Goal: Information Seeking & Learning: Learn about a topic

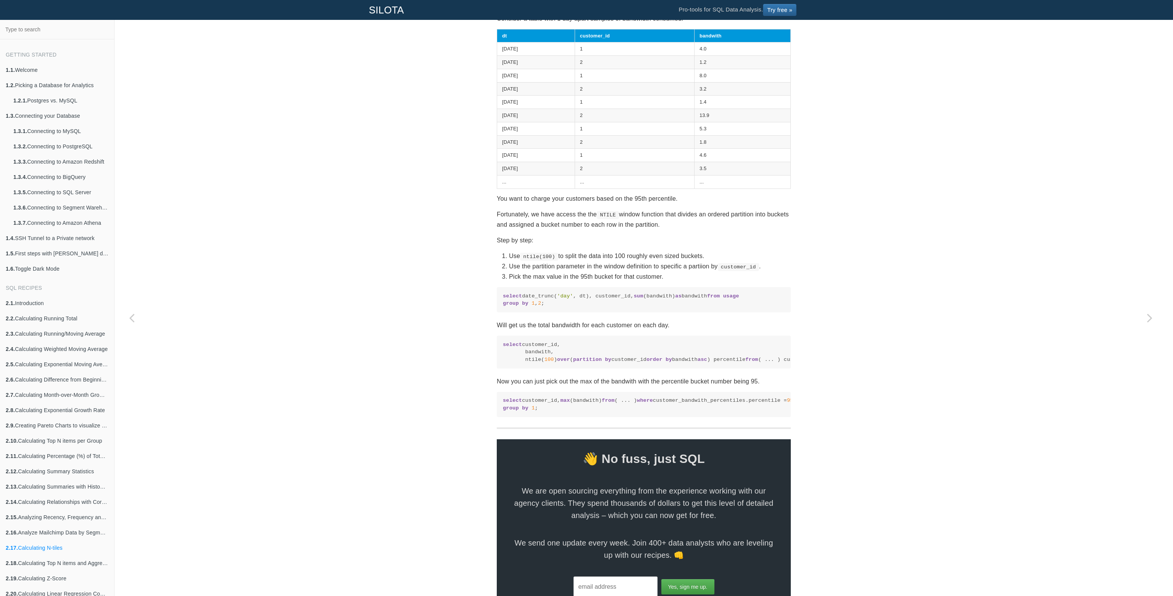
scroll to position [141, 0]
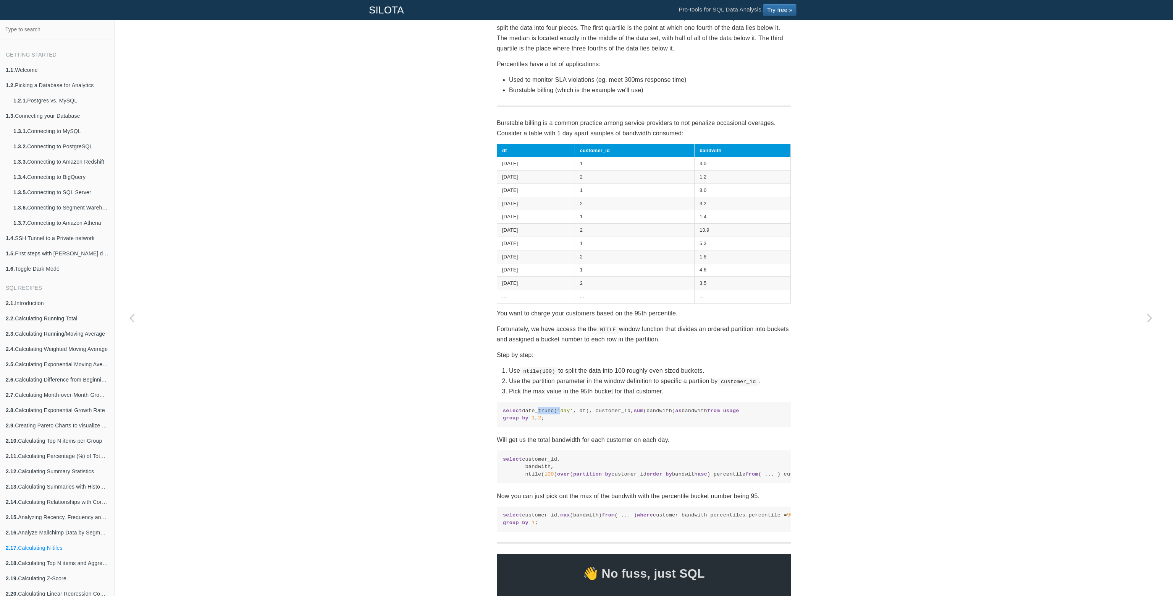
drag, startPoint x: 533, startPoint y: 412, endPoint x: 557, endPoint y: 411, distance: 24.5
click at [557, 411] on code "select date_trunc( 'day' , dt), customer_id, sum (bandwith) as bandwith from us…" at bounding box center [644, 414] width 282 height 15
click at [557, 411] on span "'day'" at bounding box center [565, 411] width 16 height 6
drag, startPoint x: 552, startPoint y: 412, endPoint x: 571, endPoint y: 412, distance: 19.9
click at [571, 412] on code "select date_trunc( 'day' , dt), customer_id, sum (bandwith) as bandwith from us…" at bounding box center [644, 414] width 282 height 15
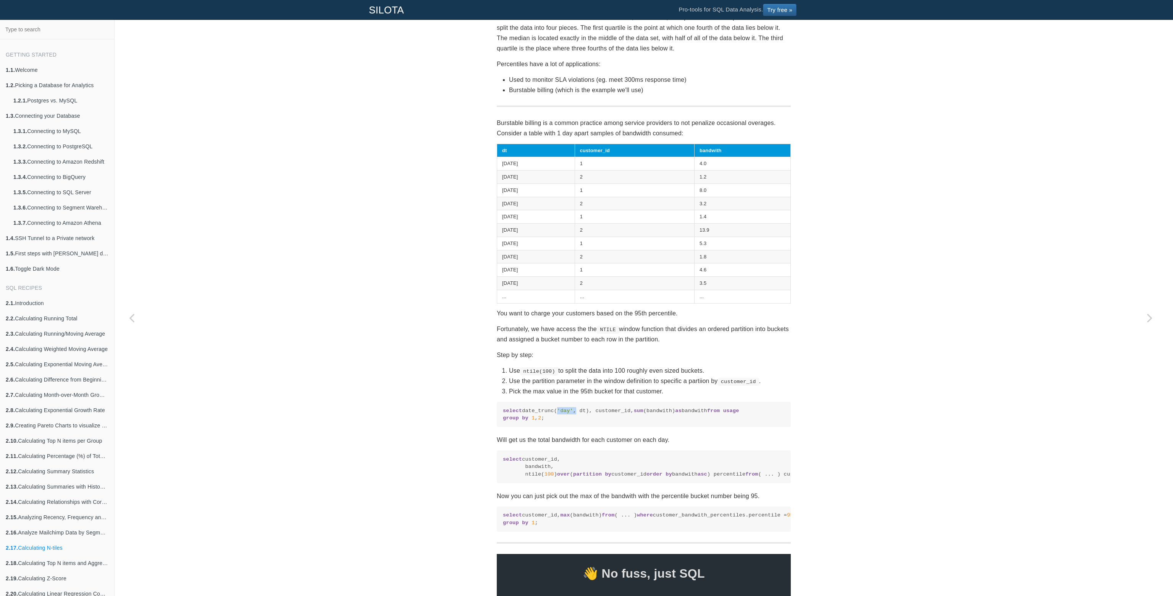
click at [571, 412] on code "select date_trunc( 'day' , dt), customer_id, sum (bandwith) as bandwith from us…" at bounding box center [644, 414] width 282 height 15
drag, startPoint x: 507, startPoint y: 419, endPoint x: 529, endPoint y: 419, distance: 22.2
click at [529, 419] on code "select date_trunc( 'day' , dt), customer_id, sum (bandwith) as bandwith from us…" at bounding box center [644, 414] width 282 height 15
click at [723, 413] on span "usage" at bounding box center [731, 411] width 16 height 6
drag, startPoint x: 524, startPoint y: 424, endPoint x: 548, endPoint y: 424, distance: 23.7
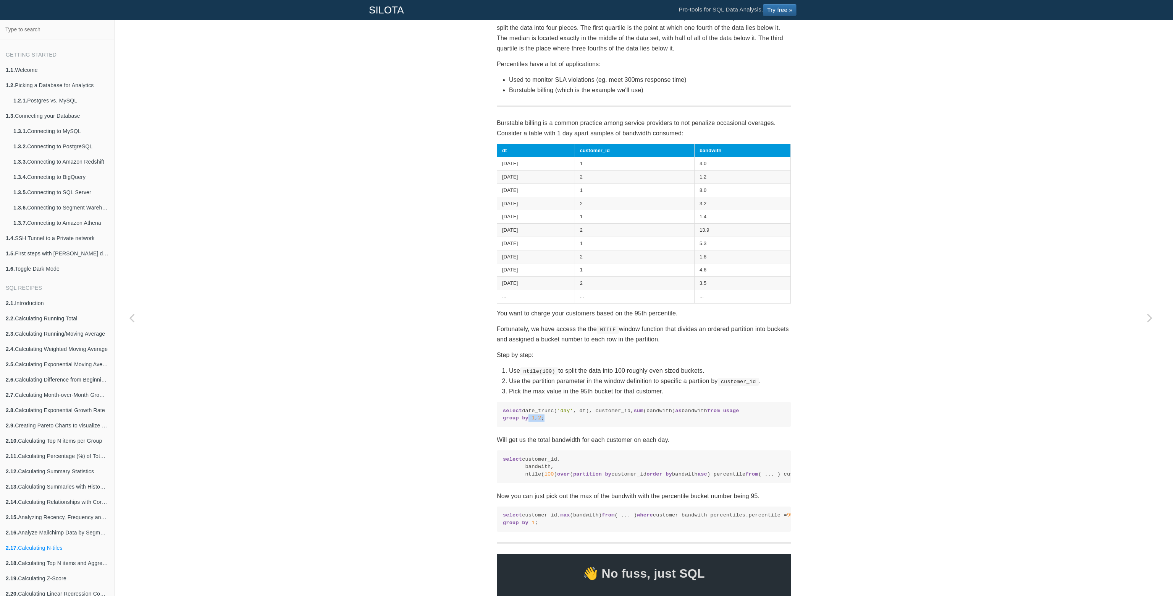
click at [548, 422] on code "select date_trunc( 'day' , dt), customer_id, sum (bandwith) as bandwith from us…" at bounding box center [644, 414] width 282 height 15
click at [566, 477] on code "select customer_id, bandwith, ntile( 100 ) over ( partition by customer_id orde…" at bounding box center [644, 466] width 282 height 22
